Goal: Transaction & Acquisition: Book appointment/travel/reservation

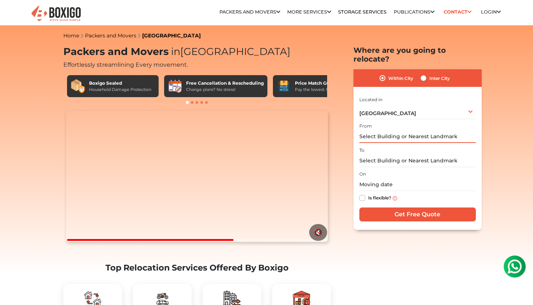
click at [382, 130] on input "text" at bounding box center [417, 136] width 116 height 13
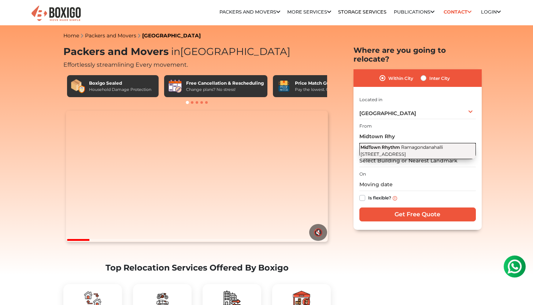
click at [384, 146] on span "Ramagondanahalli [STREET_ADDRESS]" at bounding box center [401, 150] width 82 height 12
type input "[STREET_ADDRESS]"
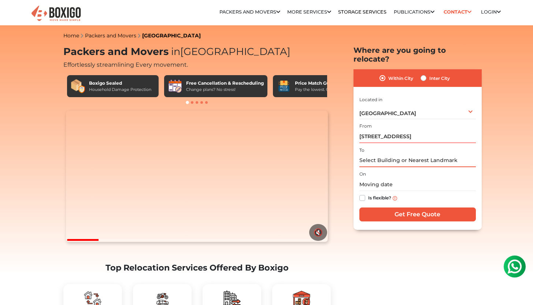
click at [379, 154] on input "text" at bounding box center [417, 160] width 116 height 13
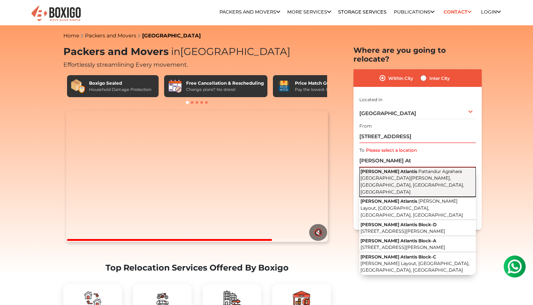
click at [390, 175] on button "Gopalan Atlantis Pattandur Agrahara ECC Road, Dodsworth Layout, Whitefield, Ben…" at bounding box center [417, 182] width 116 height 30
type input "[PERSON_NAME] Atlantis, [GEOGRAPHIC_DATA][PERSON_NAME], [GEOGRAPHIC_DATA], [GEO…"
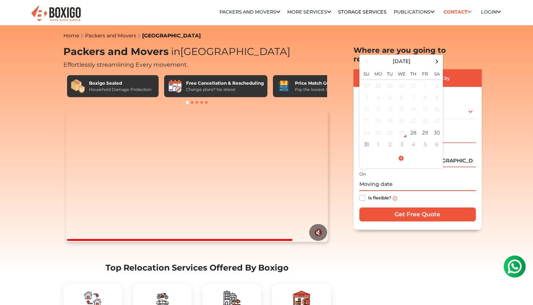
click at [379, 179] on input "text" at bounding box center [417, 184] width 116 height 13
click at [438, 56] on span at bounding box center [437, 61] width 10 height 10
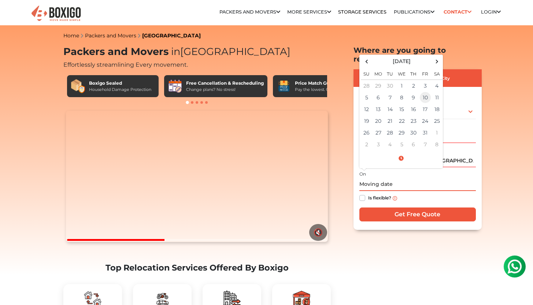
click at [426, 92] on td "10" at bounding box center [425, 98] width 12 height 12
type input "10/10/2025 12:00 AM"
click at [424, 178] on input "10/10/2025 12:00 AM" at bounding box center [417, 184] width 116 height 13
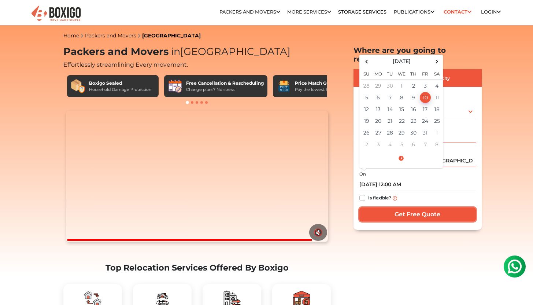
click at [412, 207] on input "Get Free Quote" at bounding box center [417, 214] width 116 height 14
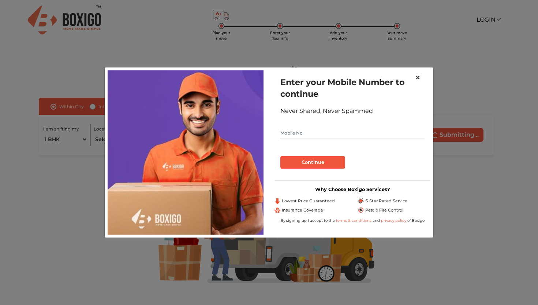
click at [417, 78] on span "×" at bounding box center [417, 77] width 5 height 11
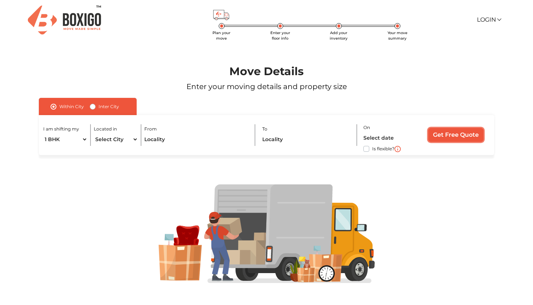
click at [448, 129] on input "Get Free Quote" at bounding box center [455, 135] width 55 height 14
click at [118, 142] on select "Select City [GEOGRAPHIC_DATA] [GEOGRAPHIC_DATA] [GEOGRAPHIC_DATA] [GEOGRAPHIC_D…" at bounding box center [116, 139] width 44 height 13
select select "[GEOGRAPHIC_DATA]"
click at [94, 133] on select "Select City [GEOGRAPHIC_DATA] [GEOGRAPHIC_DATA] [GEOGRAPHIC_DATA] [GEOGRAPHIC_D…" at bounding box center [116, 139] width 44 height 13
click at [171, 137] on input "text" at bounding box center [196, 139] width 104 height 13
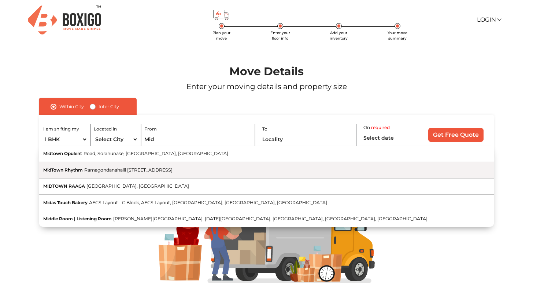
click at [64, 174] on button "MidTown Rhythm Ramagondanahalli [STREET_ADDRESS]" at bounding box center [266, 170] width 455 height 16
type input "[STREET_ADDRESS]"
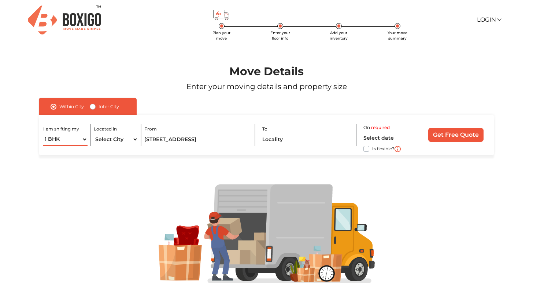
click at [65, 135] on select "1 BHK 2 BHK 3 BHK 3 + BHK FEW ITEMS" at bounding box center [65, 139] width 44 height 13
select select "2 BHK"
click at [43, 133] on select "1 BHK 2 BHK 3 BHK 3 + BHK FEW ITEMS" at bounding box center [65, 139] width 44 height 13
click at [286, 142] on input "text" at bounding box center [306, 139] width 89 height 13
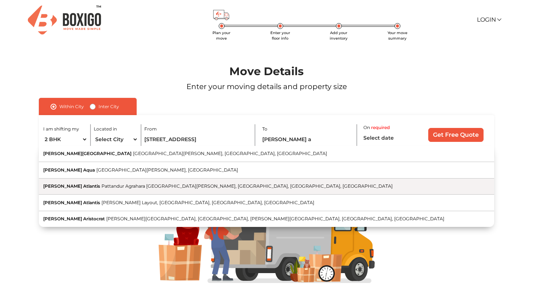
click at [239, 187] on span "Pattandur Agrahara [GEOGRAPHIC_DATA][PERSON_NAME], [GEOGRAPHIC_DATA], [GEOGRAPH…" at bounding box center [246, 185] width 291 height 5
type input "[PERSON_NAME] Atlantis, [GEOGRAPHIC_DATA][PERSON_NAME], [GEOGRAPHIC_DATA], [GEO…"
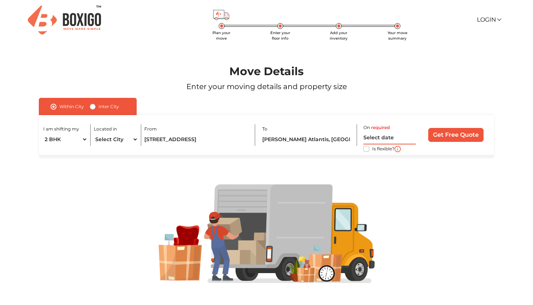
click at [388, 136] on input "text" at bounding box center [389, 137] width 52 height 13
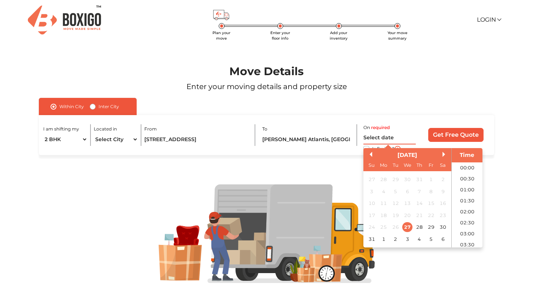
scroll to position [172, 0]
click at [446, 155] on button "Next Month" at bounding box center [444, 154] width 5 height 5
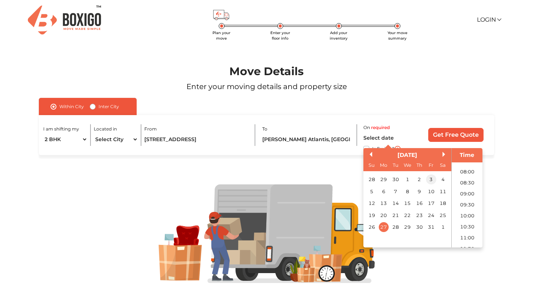
click at [432, 182] on div "3" at bounding box center [431, 179] width 10 height 10
type input "[DATE] 12:00 AM"
click at [450, 132] on input "Get Free Quote" at bounding box center [455, 135] width 55 height 14
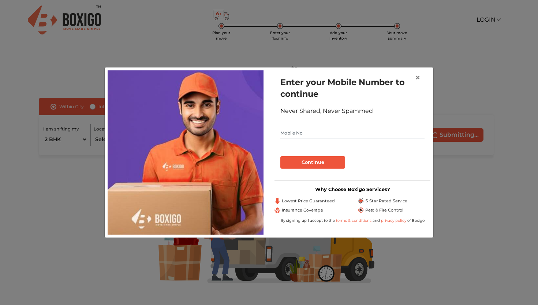
click at [321, 128] on input "text" at bounding box center [352, 133] width 144 height 12
type input "8560894433"
click at [280, 156] on button "Continue" at bounding box center [312, 162] width 65 height 12
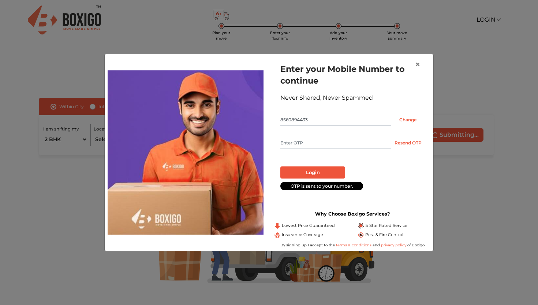
click at [303, 144] on input "text" at bounding box center [335, 143] width 111 height 12
type input "7904"
click at [280, 166] on button "Login" at bounding box center [312, 172] width 65 height 12
click at [332, 170] on button "Login" at bounding box center [312, 172] width 65 height 12
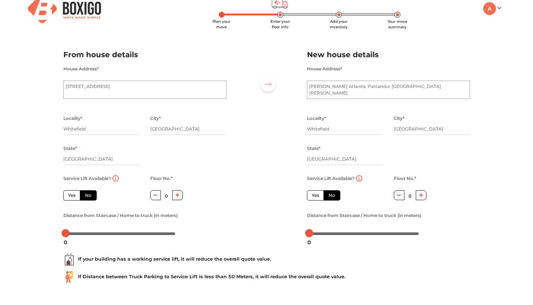
scroll to position [12, 0]
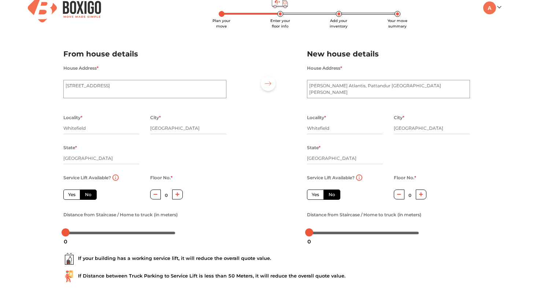
click at [89, 198] on label "No" at bounding box center [88, 194] width 17 height 10
click at [89, 196] on input "No" at bounding box center [87, 193] width 5 height 5
radio input "true"
click at [178, 194] on icon "button" at bounding box center [177, 194] width 4 height 4
type input "1"
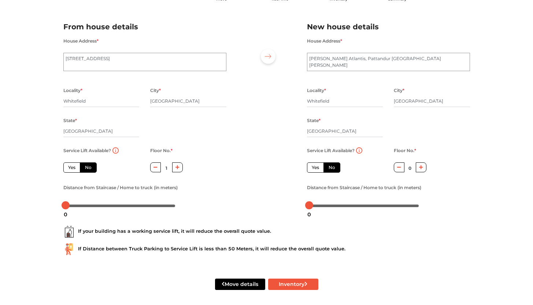
scroll to position [43, 0]
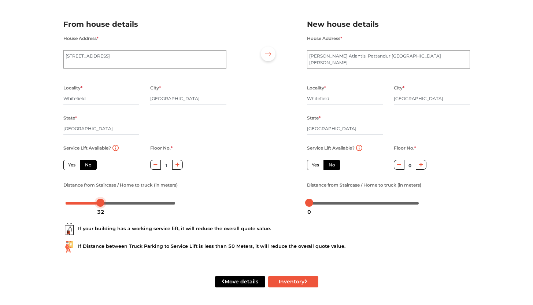
drag, startPoint x: 64, startPoint y: 202, endPoint x: 98, endPoint y: 200, distance: 34.1
click at [98, 200] on div at bounding box center [100, 202] width 8 height 8
drag, startPoint x: 98, startPoint y: 200, endPoint x: 108, endPoint y: 200, distance: 9.9
click at [108, 200] on div at bounding box center [109, 202] width 8 height 8
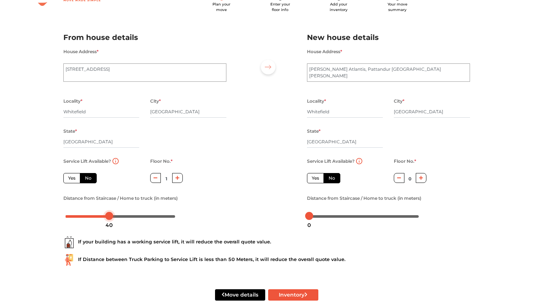
scroll to position [32, 0]
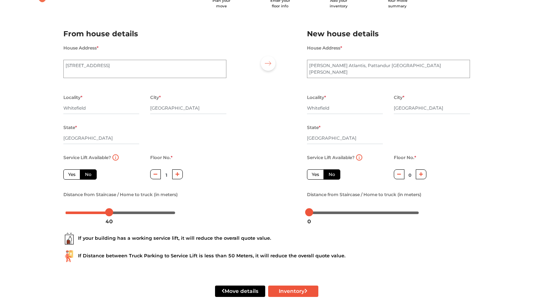
click at [421, 175] on icon "button" at bounding box center [421, 174] width 4 height 4
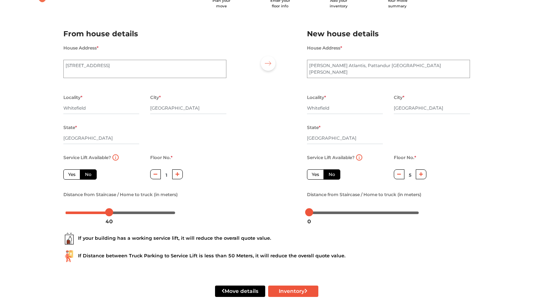
click at [421, 175] on icon "button" at bounding box center [421, 174] width 4 height 4
type input "7"
drag, startPoint x: 310, startPoint y: 212, endPoint x: 365, endPoint y: 211, distance: 54.2
click at [365, 211] on div at bounding box center [364, 212] width 8 height 8
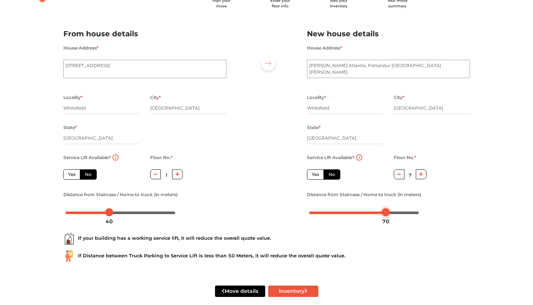
drag, startPoint x: 365, startPoint y: 211, endPoint x: 389, endPoint y: 211, distance: 24.2
click at [389, 211] on div at bounding box center [386, 212] width 8 height 8
click at [387, 211] on div at bounding box center [386, 212] width 8 height 8
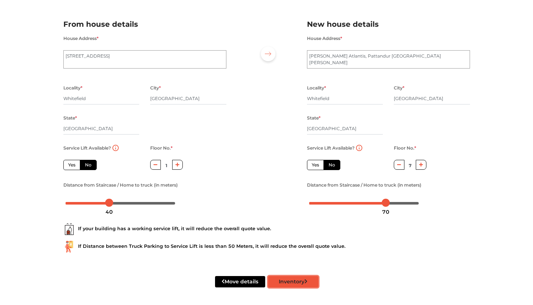
click at [288, 284] on button "Inventory" at bounding box center [293, 281] width 50 height 11
radio input "true"
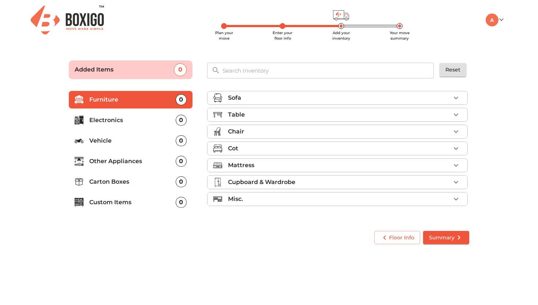
click at [317, 98] on div "Sofa" at bounding box center [339, 97] width 223 height 9
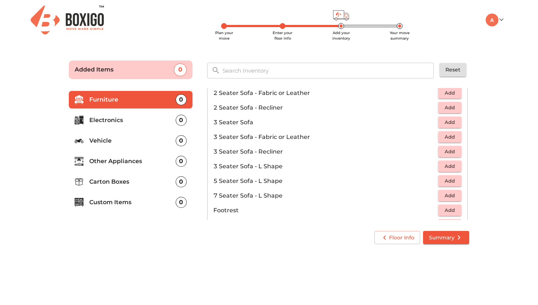
scroll to position [82, 0]
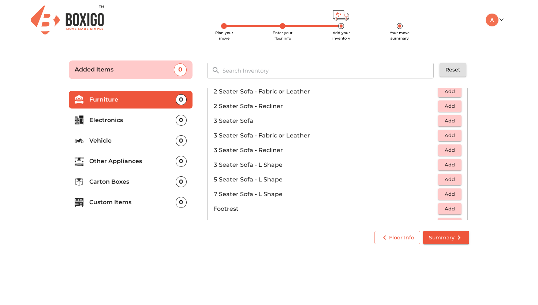
click at [443, 180] on span "Add" at bounding box center [450, 179] width 16 height 8
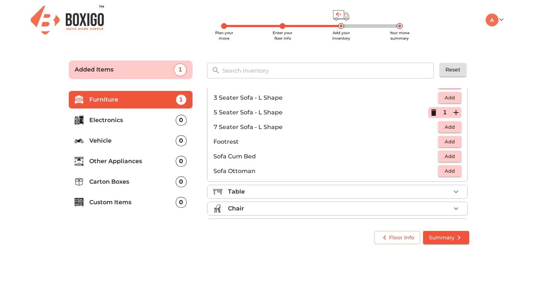
scroll to position [148, 0]
click at [283, 193] on div "Table" at bounding box center [339, 192] width 223 height 9
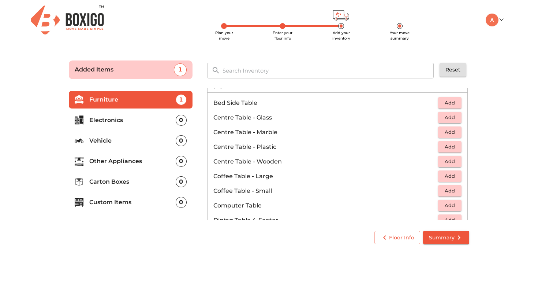
scroll to position [33, 0]
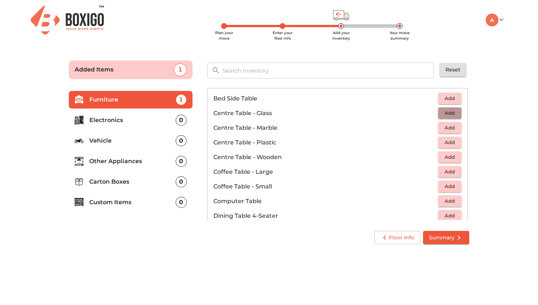
click at [442, 111] on span "Add" at bounding box center [450, 113] width 16 height 8
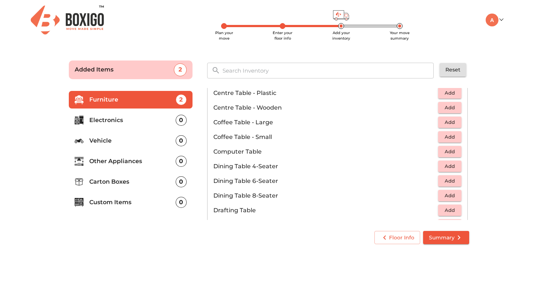
scroll to position [85, 0]
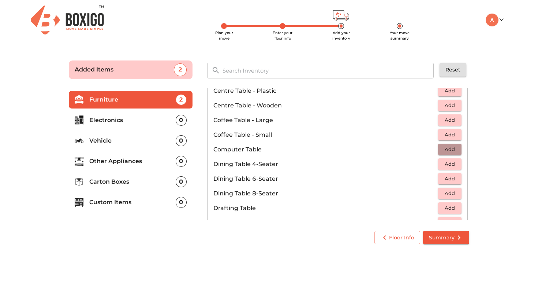
click at [442, 152] on span "Add" at bounding box center [450, 149] width 16 height 8
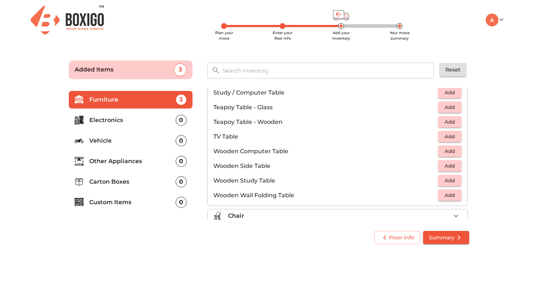
scroll to position [436, 0]
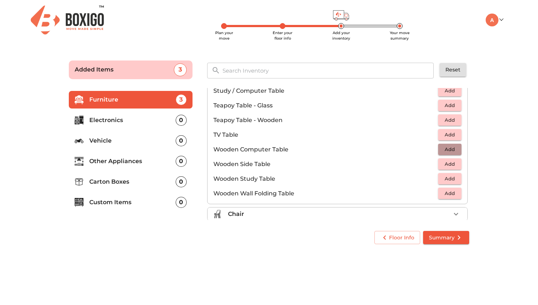
click at [452, 149] on span "Add" at bounding box center [450, 149] width 16 height 8
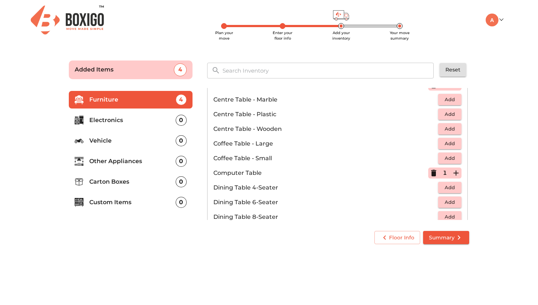
scroll to position [58, 0]
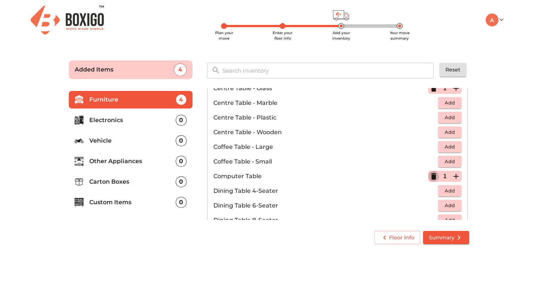
click at [431, 176] on icon "button" at bounding box center [433, 176] width 5 height 7
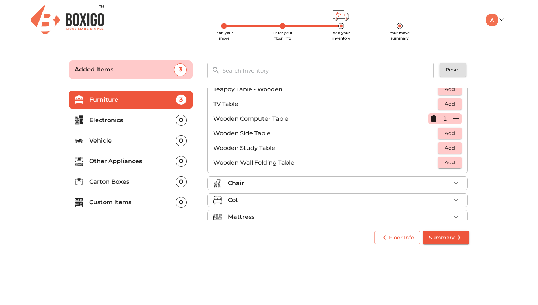
scroll to position [468, 0]
click at [364, 182] on div "Chair" at bounding box center [339, 182] width 223 height 9
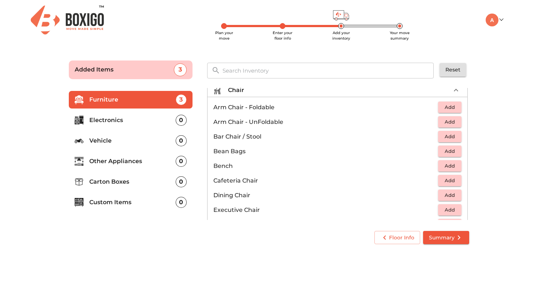
scroll to position [0, 0]
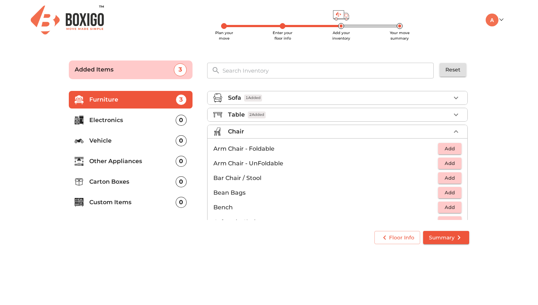
click at [332, 128] on div "Chair" at bounding box center [339, 131] width 223 height 9
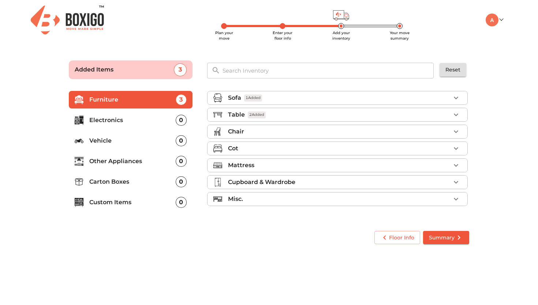
click at [293, 115] on div "Table 2 Added" at bounding box center [339, 114] width 223 height 9
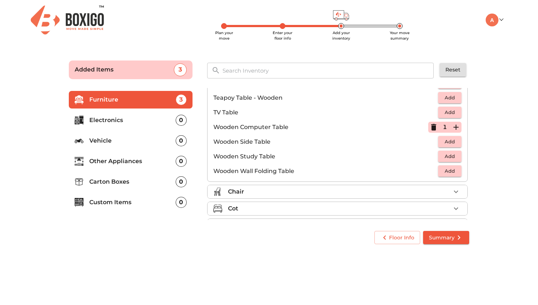
scroll to position [462, 0]
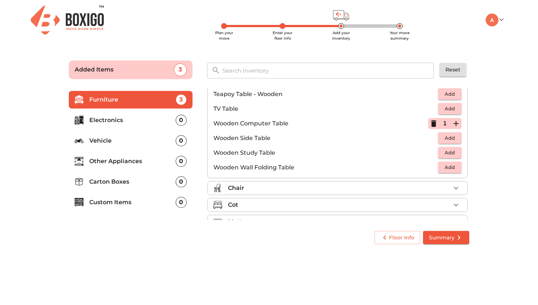
click at [284, 188] on div "Chair" at bounding box center [339, 187] width 223 height 9
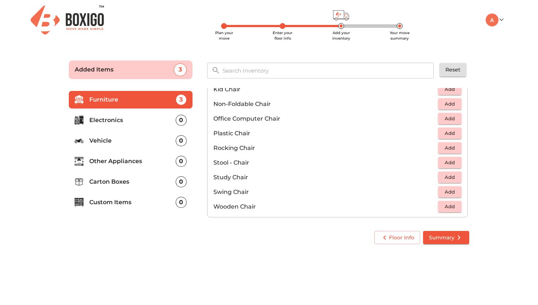
scroll to position [234, 0]
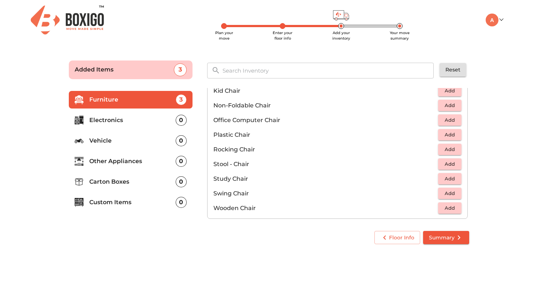
click at [442, 135] on span "Add" at bounding box center [450, 134] width 16 height 8
click at [453, 135] on icon "button" at bounding box center [456, 134] width 9 height 9
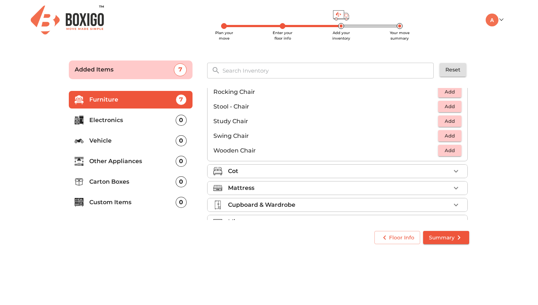
scroll to position [293, 0]
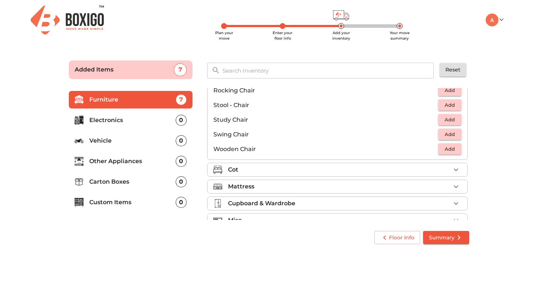
click at [282, 175] on li "Cot" at bounding box center [338, 169] width 260 height 13
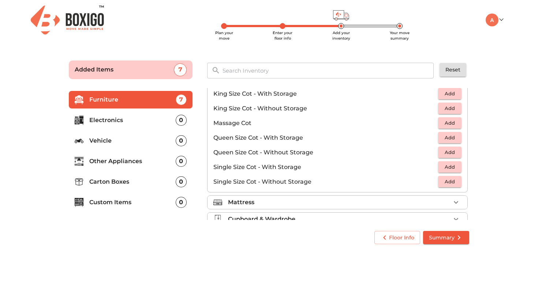
scroll to position [200, 0]
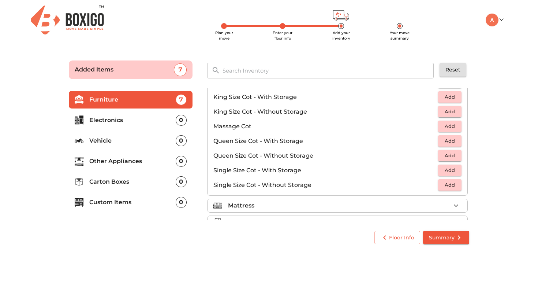
click at [273, 203] on div "Mattress" at bounding box center [339, 205] width 223 height 9
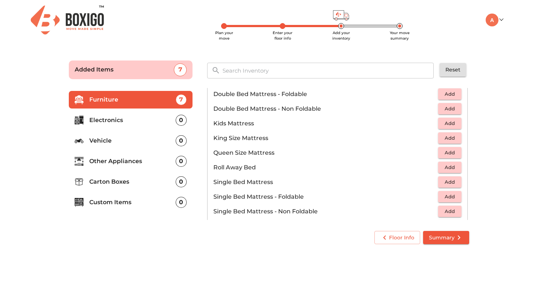
scroll to position [90, 0]
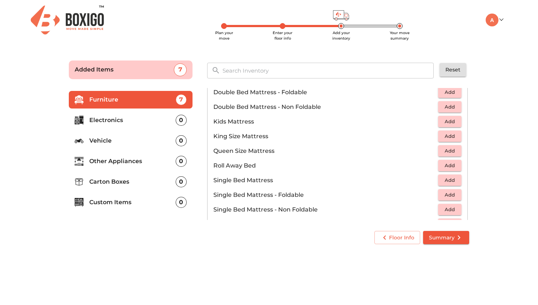
click at [444, 148] on span "Add" at bounding box center [450, 150] width 16 height 8
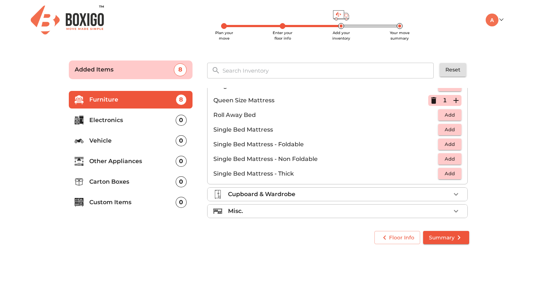
scroll to position [145, 0]
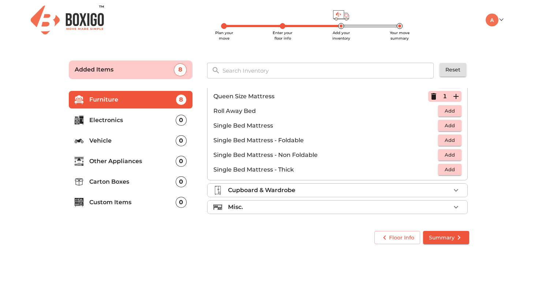
click at [321, 190] on div "Cupboard & Wardrobe" at bounding box center [339, 190] width 223 height 9
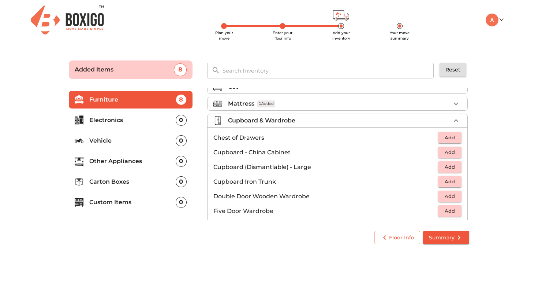
scroll to position [60, 0]
click at [321, 105] on div "Mattress 1 Added" at bounding box center [339, 104] width 223 height 9
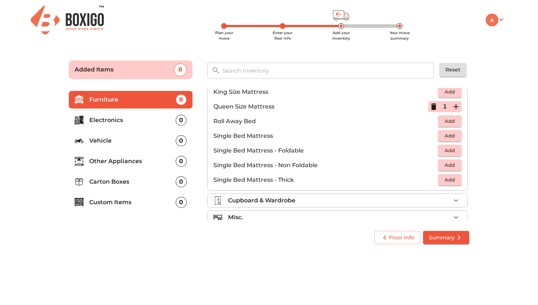
scroll to position [133, 0]
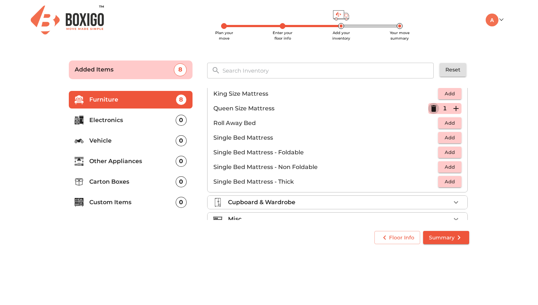
click at [431, 108] on icon "button" at bounding box center [433, 108] width 5 height 7
click at [442, 165] on span "Add" at bounding box center [450, 167] width 16 height 8
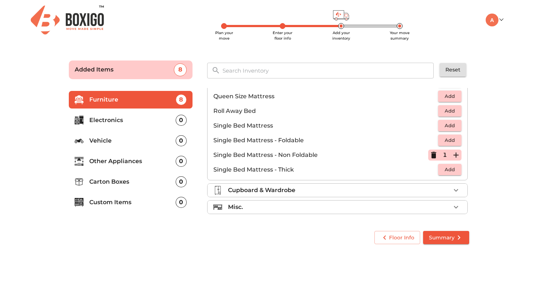
click at [300, 187] on div "Cupboard & Wardrobe" at bounding box center [339, 190] width 223 height 9
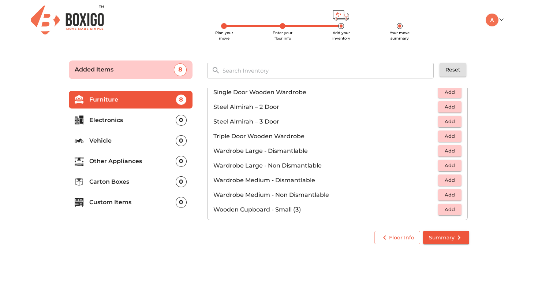
scroll to position [247, 0]
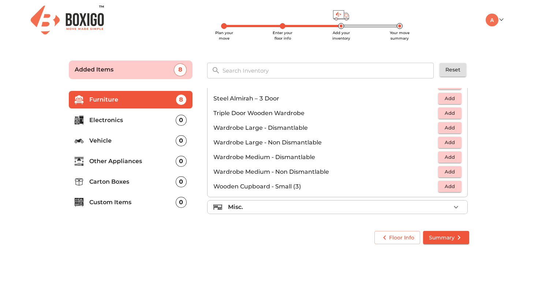
click at [286, 207] on div "Misc." at bounding box center [339, 206] width 223 height 9
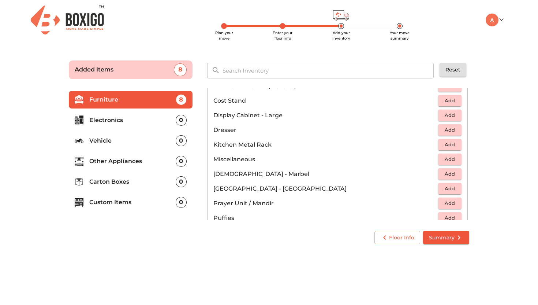
scroll to position [219, 0]
click at [438, 187] on button "Add" at bounding box center [449, 187] width 23 height 11
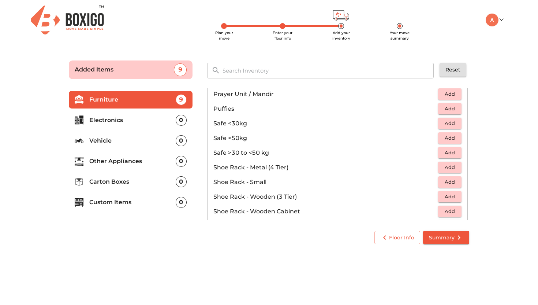
scroll to position [328, 0]
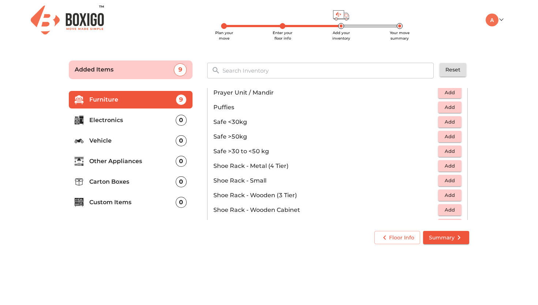
click at [442, 180] on span "Add" at bounding box center [450, 180] width 16 height 8
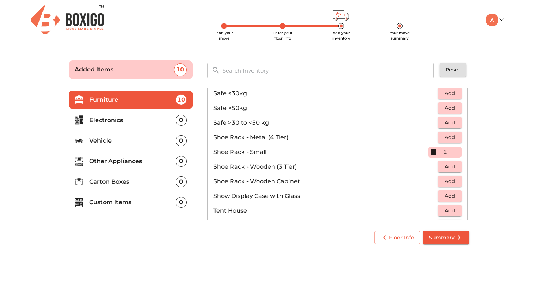
scroll to position [357, 0]
click at [431, 155] on icon "button" at bounding box center [433, 152] width 5 height 7
click at [442, 153] on span "Add" at bounding box center [450, 152] width 16 height 8
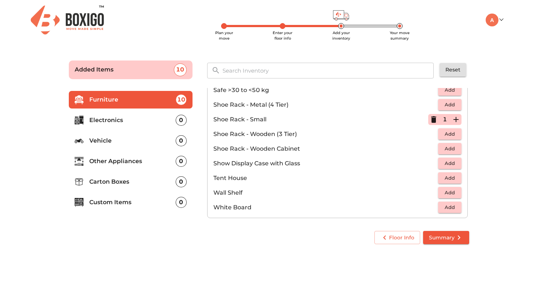
scroll to position [394, 0]
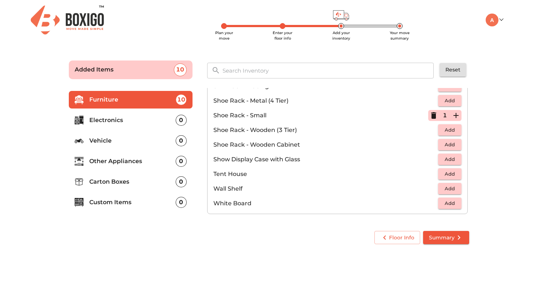
click at [100, 118] on p "Electronics" at bounding box center [132, 120] width 86 height 9
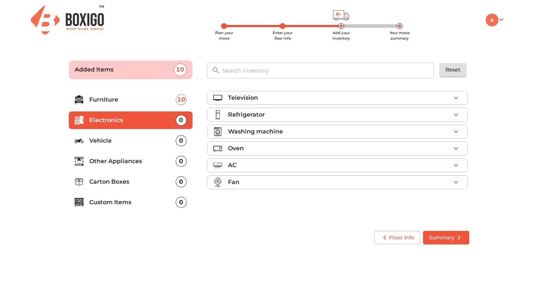
scroll to position [0, 0]
click at [270, 100] on div "Television" at bounding box center [339, 97] width 223 height 9
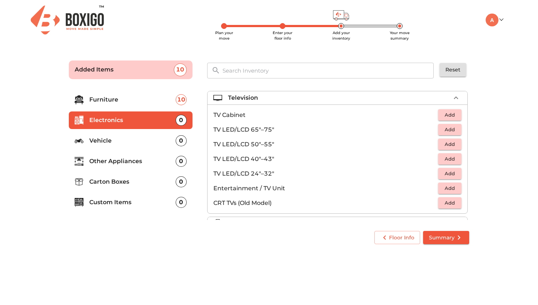
click at [443, 148] on span "Add" at bounding box center [450, 144] width 16 height 8
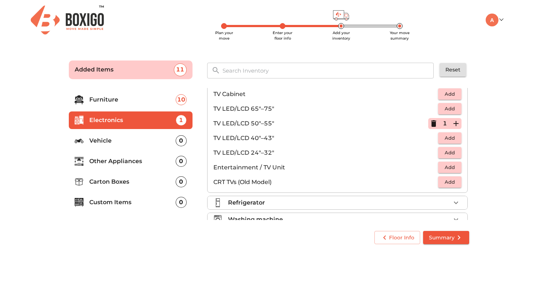
scroll to position [22, 0]
click at [301, 201] on div "Refrigerator" at bounding box center [339, 201] width 223 height 9
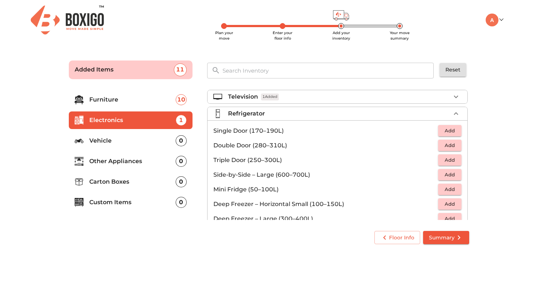
scroll to position [0, 0]
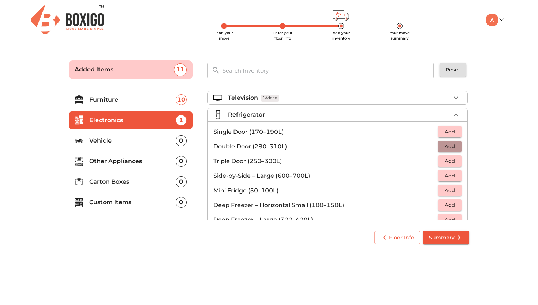
click at [445, 146] on span "Add" at bounding box center [450, 146] width 16 height 8
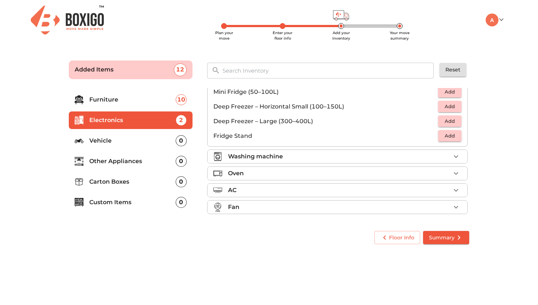
click at [289, 158] on div "Washing machine" at bounding box center [339, 156] width 223 height 9
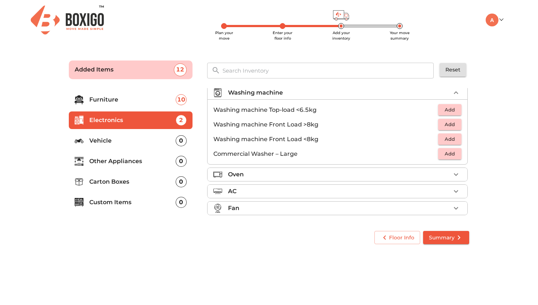
scroll to position [35, 0]
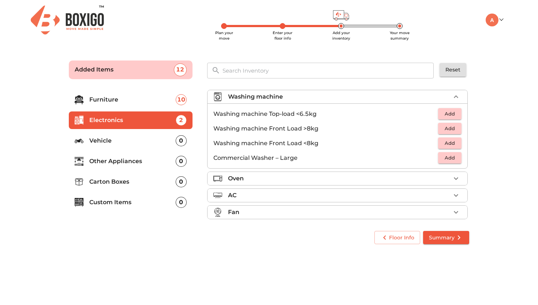
click at [442, 131] on span "Add" at bounding box center [450, 128] width 16 height 8
click at [323, 178] on div "Oven" at bounding box center [339, 178] width 223 height 9
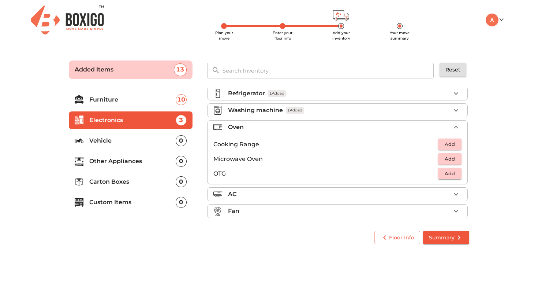
scroll to position [20, 0]
click at [442, 174] on span "Add" at bounding box center [450, 174] width 16 height 8
click at [304, 194] on div "AC" at bounding box center [339, 195] width 223 height 9
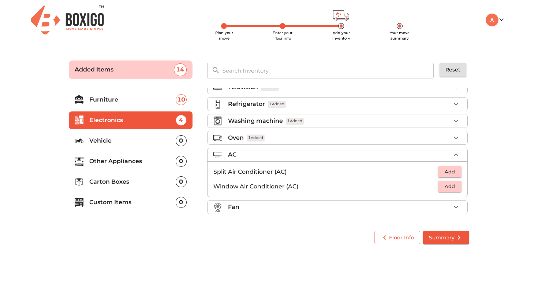
scroll to position [11, 0]
click at [282, 208] on div "Fan" at bounding box center [339, 206] width 223 height 9
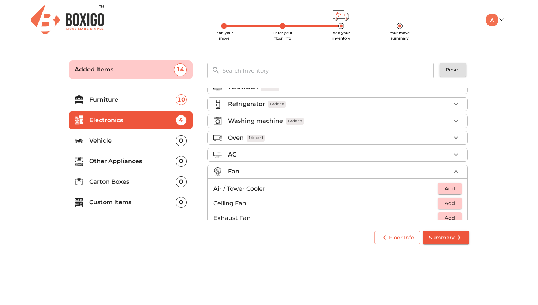
scroll to position [20, 0]
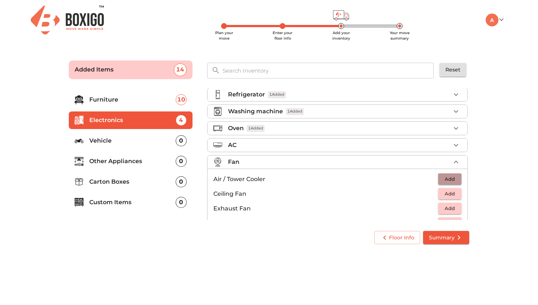
click at [444, 178] on span "Add" at bounding box center [450, 179] width 16 height 8
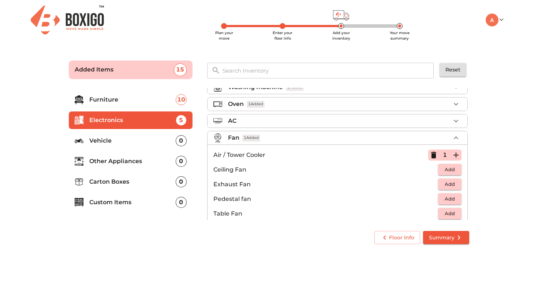
scroll to position [55, 0]
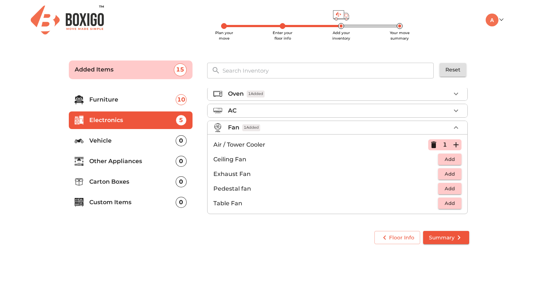
click at [141, 144] on p "Vehicle" at bounding box center [132, 140] width 86 height 9
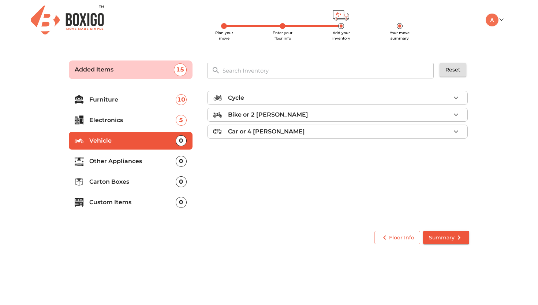
click at [248, 102] on div "Cycle" at bounding box center [339, 97] width 223 height 9
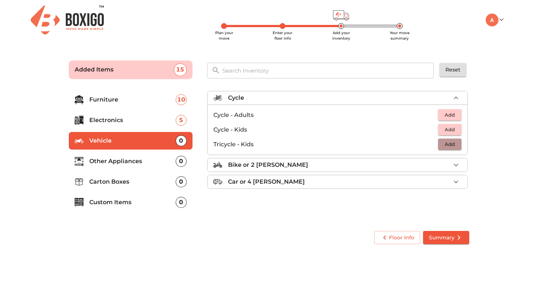
click at [446, 145] on span "Add" at bounding box center [450, 144] width 16 height 8
click at [141, 165] on p "Other Appliances" at bounding box center [132, 161] width 86 height 9
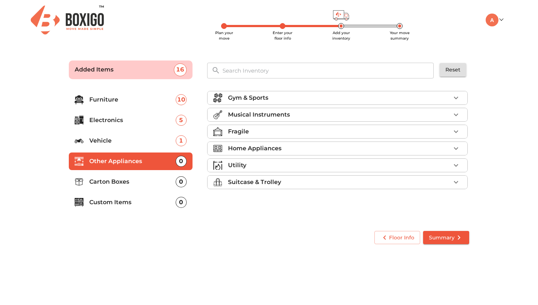
click at [251, 134] on div "Fragile" at bounding box center [339, 131] width 223 height 9
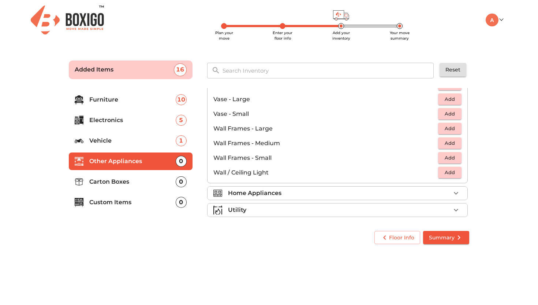
scroll to position [494, 0]
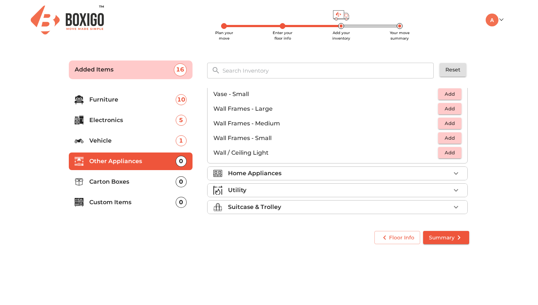
click at [257, 173] on p "Home Appliances" at bounding box center [254, 173] width 53 height 9
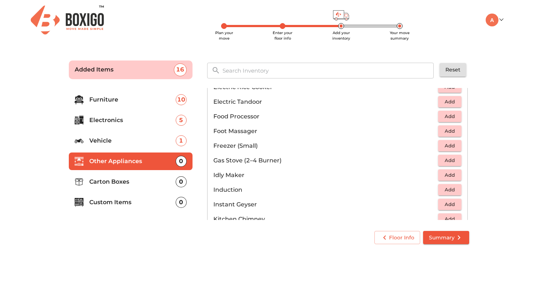
scroll to position [254, 0]
click at [452, 162] on span "Add" at bounding box center [450, 160] width 16 height 8
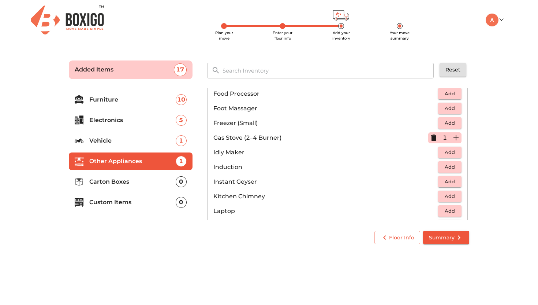
scroll to position [276, 0]
click at [443, 152] on span "Add" at bounding box center [450, 153] width 16 height 8
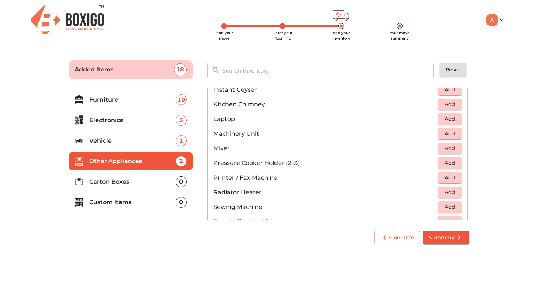
scroll to position [372, 0]
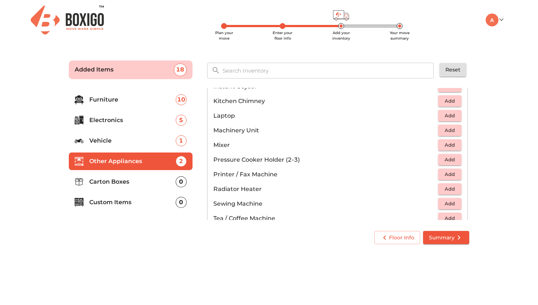
click at [442, 156] on span "Add" at bounding box center [450, 159] width 16 height 8
click at [454, 159] on icon "button" at bounding box center [456, 159] width 9 height 9
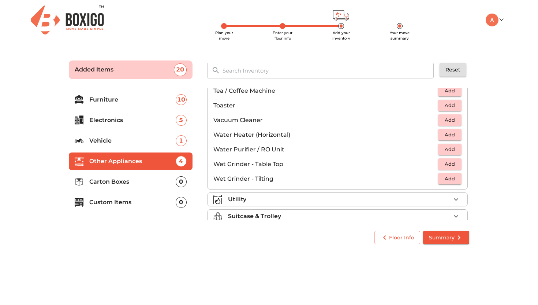
scroll to position [499, 0]
click at [448, 153] on span "Add" at bounding box center [450, 150] width 16 height 8
click at [279, 206] on li "Utility" at bounding box center [338, 199] width 260 height 13
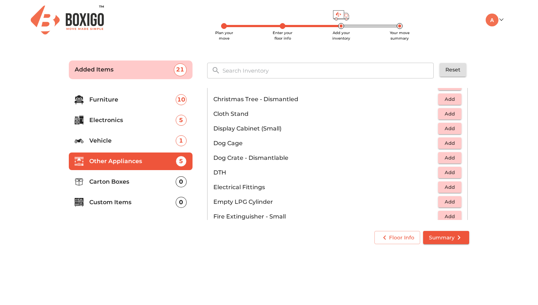
scroll to position [199, 0]
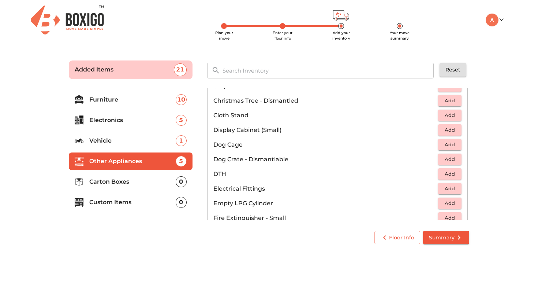
click at [131, 197] on li "Custom Items 0" at bounding box center [131, 202] width 124 height 18
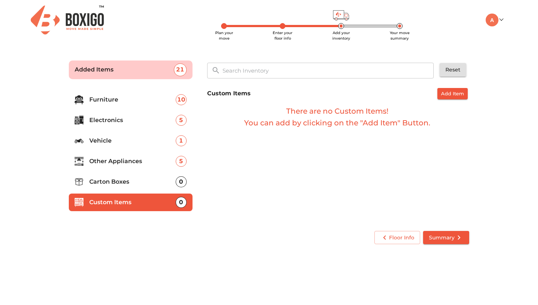
scroll to position [0, 0]
click at [133, 186] on p "Carton Boxes" at bounding box center [132, 181] width 86 height 9
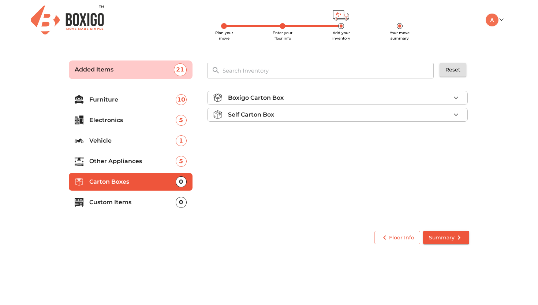
click at [290, 98] on div "Boxigo Carton Box" at bounding box center [339, 97] width 223 height 9
click at [280, 132] on div "Self Carton Box" at bounding box center [339, 135] width 223 height 9
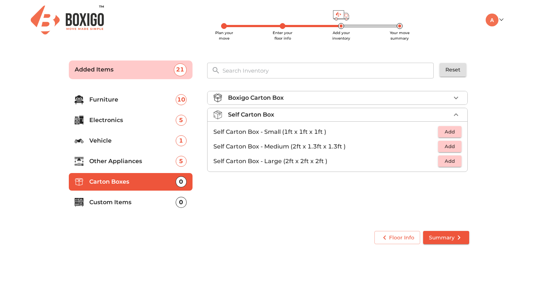
click at [454, 148] on span "Add" at bounding box center [450, 146] width 16 height 8
click at [455, 147] on icon "button" at bounding box center [456, 146] width 9 height 9
click at [455, 101] on icon "button" at bounding box center [456, 97] width 9 height 9
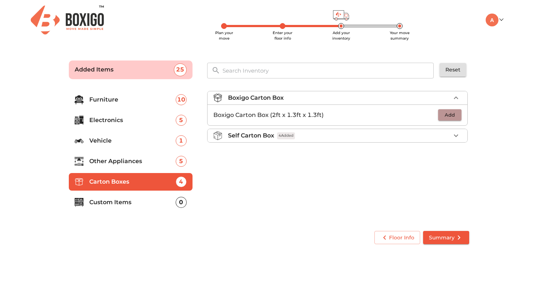
click at [450, 120] on button "Add" at bounding box center [449, 114] width 23 height 11
click at [450, 120] on div "1" at bounding box center [444, 114] width 33 height 11
click at [459, 116] on icon "button" at bounding box center [456, 115] width 9 height 9
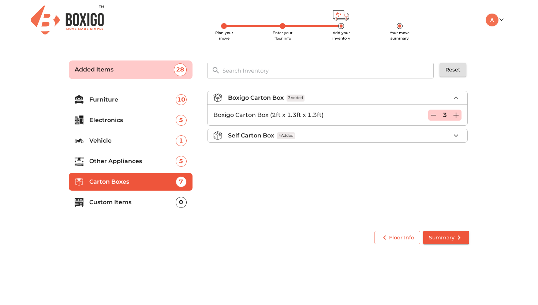
click at [355, 170] on div "Boxigo Carton Box 3 Added Boxigo Carton Box (2ft x 1.3ft x 1.3ft) 3 Self Carton…" at bounding box center [338, 154] width 268 height 138
click at [136, 203] on p "Custom Items" at bounding box center [132, 202] width 86 height 9
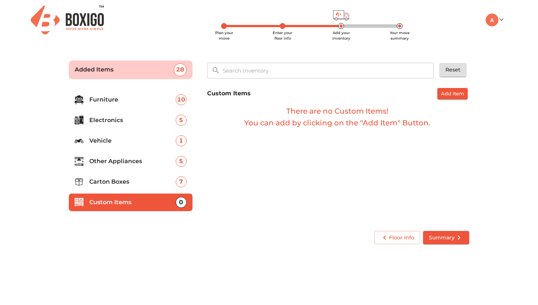
click at [116, 168] on li "Other Appliances 5" at bounding box center [131, 161] width 124 height 18
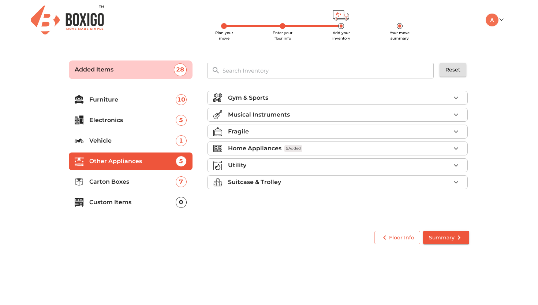
click at [271, 185] on p "Suitcase & Trolley" at bounding box center [254, 182] width 53 height 9
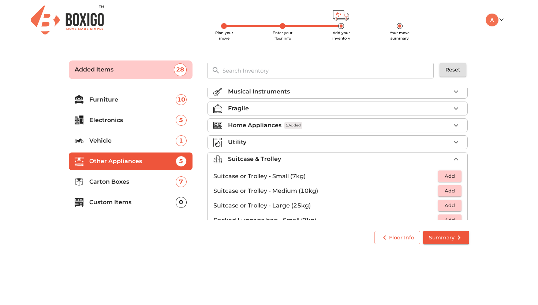
scroll to position [24, 0]
click at [442, 189] on span "Add" at bounding box center [450, 190] width 16 height 8
click at [454, 190] on icon "button" at bounding box center [456, 189] width 5 height 5
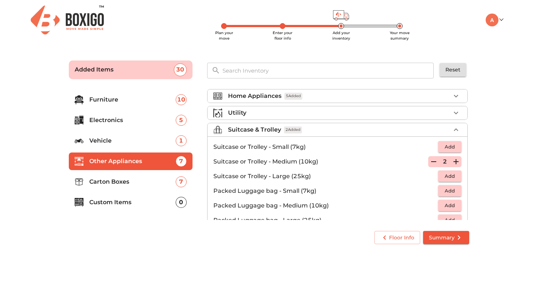
scroll to position [52, 0]
click at [454, 146] on button "Add" at bounding box center [449, 146] width 23 height 11
click at [454, 146] on icon "button" at bounding box center [456, 147] width 9 height 9
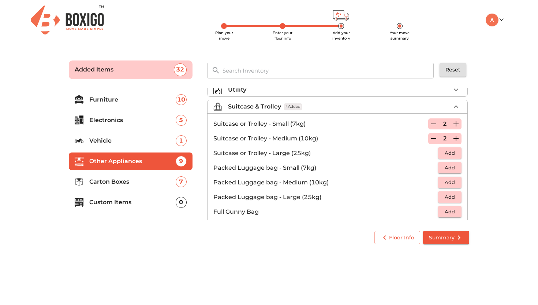
scroll to position [84, 0]
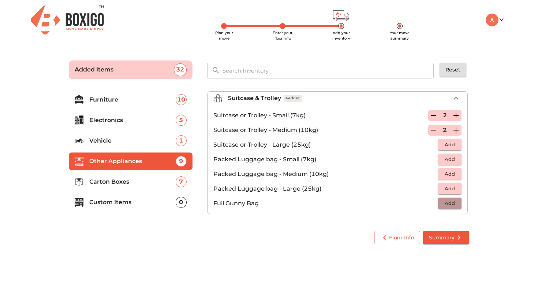
click at [454, 203] on button "Add" at bounding box center [449, 202] width 23 height 11
click at [454, 203] on icon "button" at bounding box center [456, 203] width 9 height 9
click at [118, 135] on li "Vehicle 1" at bounding box center [131, 141] width 124 height 18
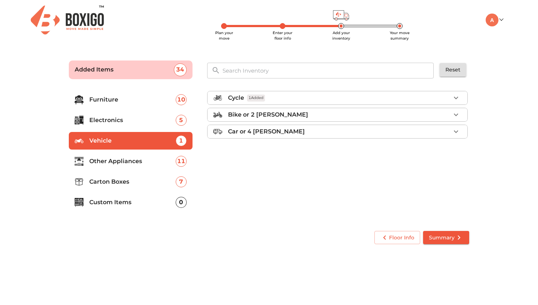
scroll to position [0, 0]
click at [123, 164] on p "Other Appliances" at bounding box center [132, 161] width 86 height 9
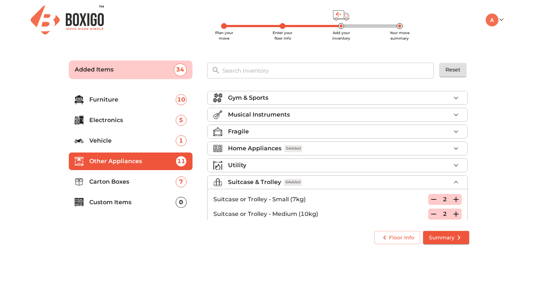
click at [263, 163] on div "Utility" at bounding box center [339, 165] width 223 height 9
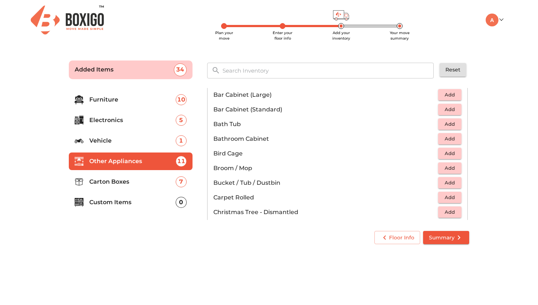
scroll to position [87, 0]
click at [445, 166] on span "Add" at bounding box center [450, 168] width 16 height 8
click at [442, 185] on span "Add" at bounding box center [450, 183] width 16 height 8
click at [454, 183] on icon "button" at bounding box center [456, 183] width 5 height 5
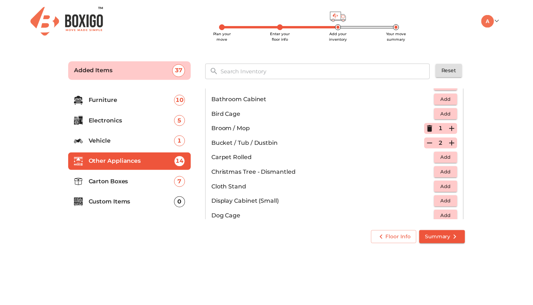
scroll to position [128, 0]
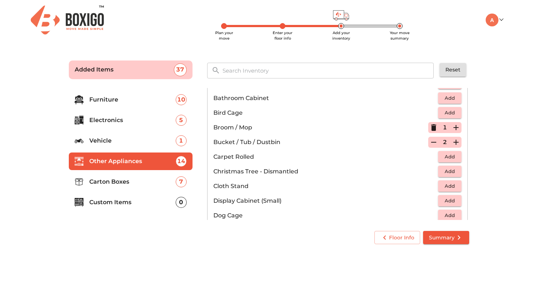
click at [453, 130] on icon "button" at bounding box center [456, 127] width 9 height 9
click at [449, 239] on span "Summary" at bounding box center [446, 237] width 34 height 9
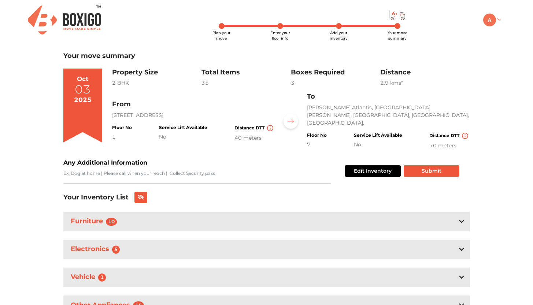
click at [492, 20] on img at bounding box center [489, 20] width 13 height 13
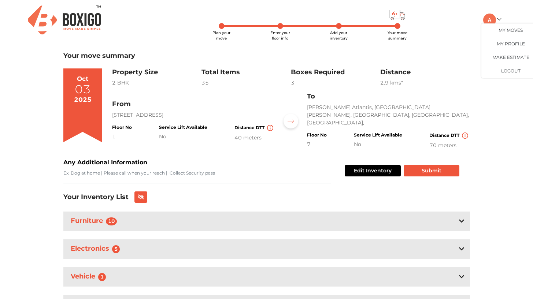
click at [513, 151] on div "Plan your move Enter your floor info Add your inventory Your move summary My Mo…" at bounding box center [266, 184] width 533 height 369
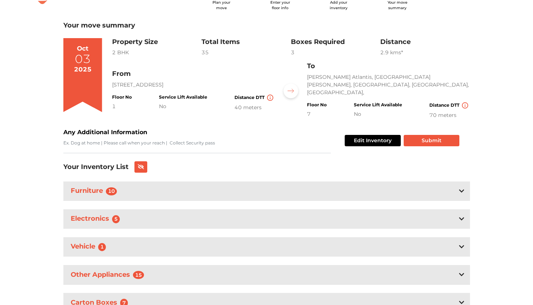
scroll to position [64, 0]
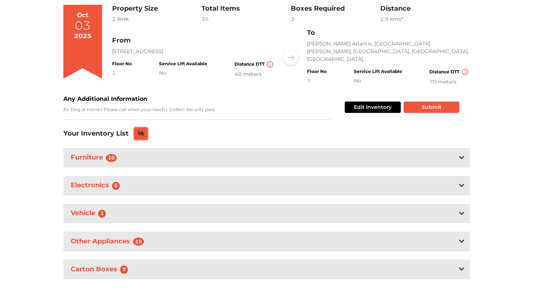
click at [140, 132] on icon at bounding box center [141, 133] width 7 height 5
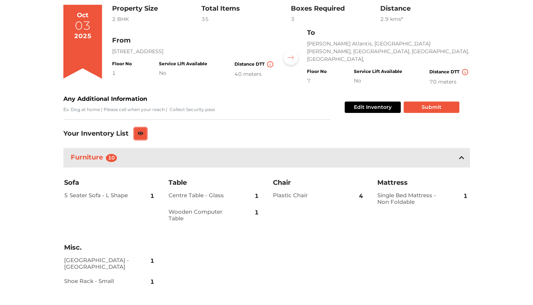
click at [140, 132] on icon at bounding box center [141, 133] width 6 height 4
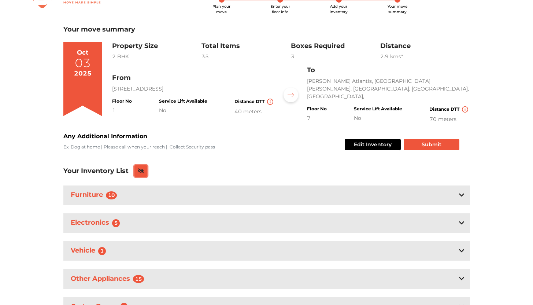
scroll to position [0, 0]
